Goal: Check status

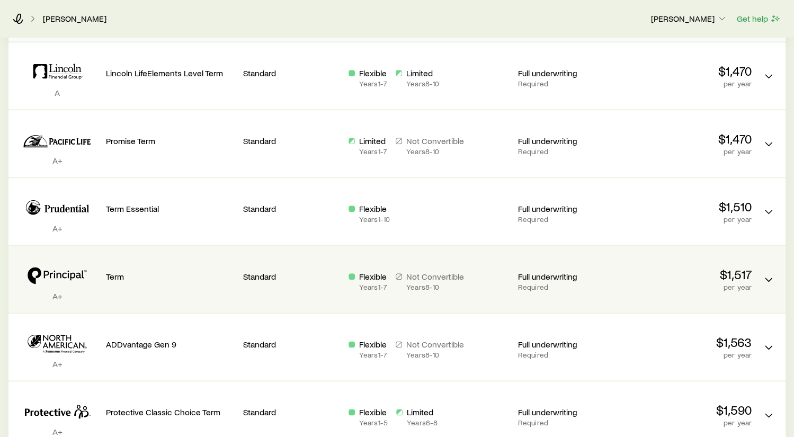
scroll to position [318, 0]
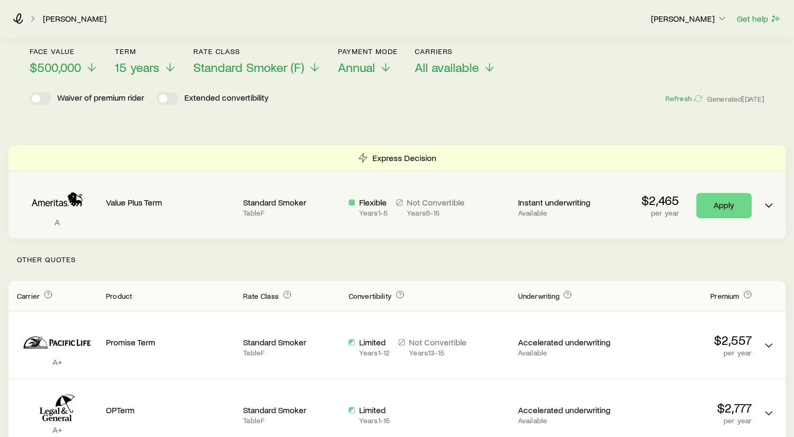
scroll to position [159, 0]
